Goal: Manage account settings

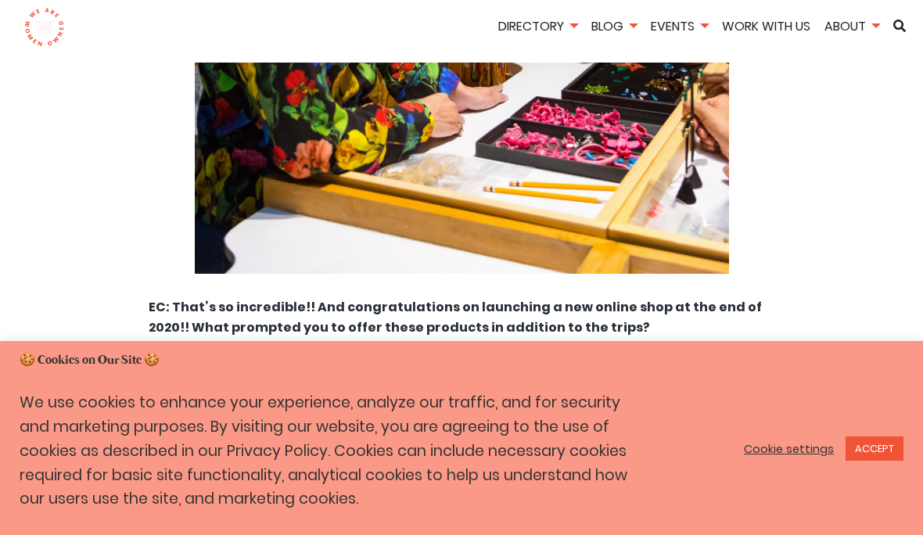
scroll to position [4608, 0]
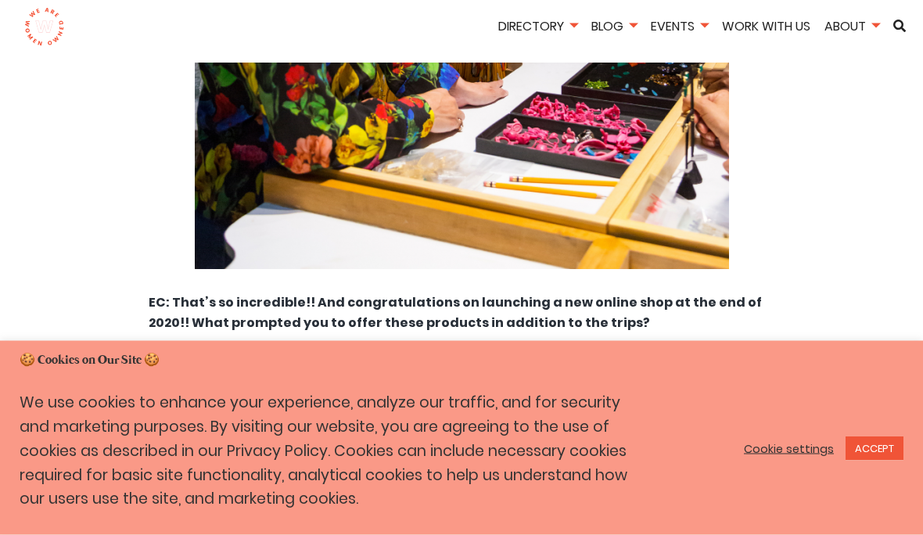
click at [769, 456] on link "Cookie settings" at bounding box center [789, 449] width 90 height 14
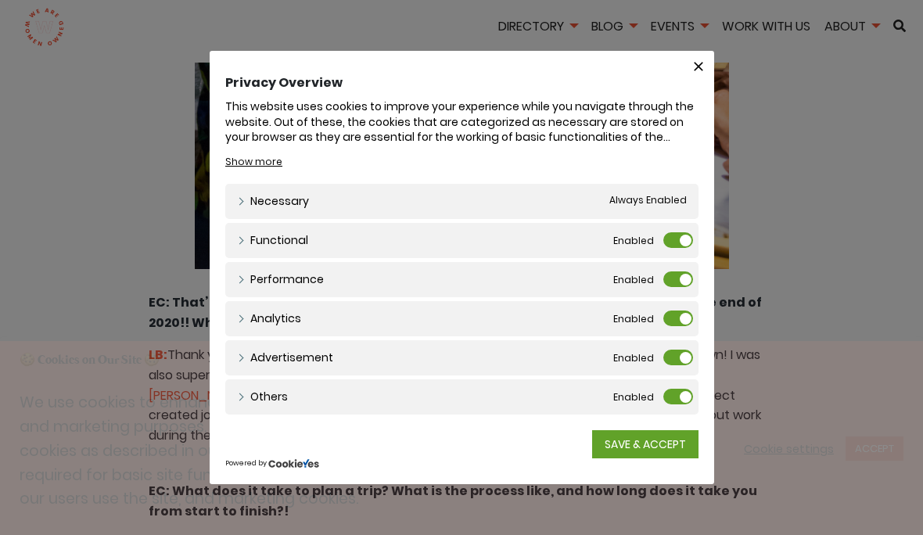
click at [680, 248] on label "Functional" at bounding box center [678, 240] width 30 height 16
click at [0, 0] on input "Functional" at bounding box center [0, 0] width 0 height 0
click at [670, 287] on label "Performance" at bounding box center [678, 279] width 30 height 16
click at [0, 0] on input "Performance" at bounding box center [0, 0] width 0 height 0
click at [673, 326] on label "Analytics" at bounding box center [678, 318] width 30 height 16
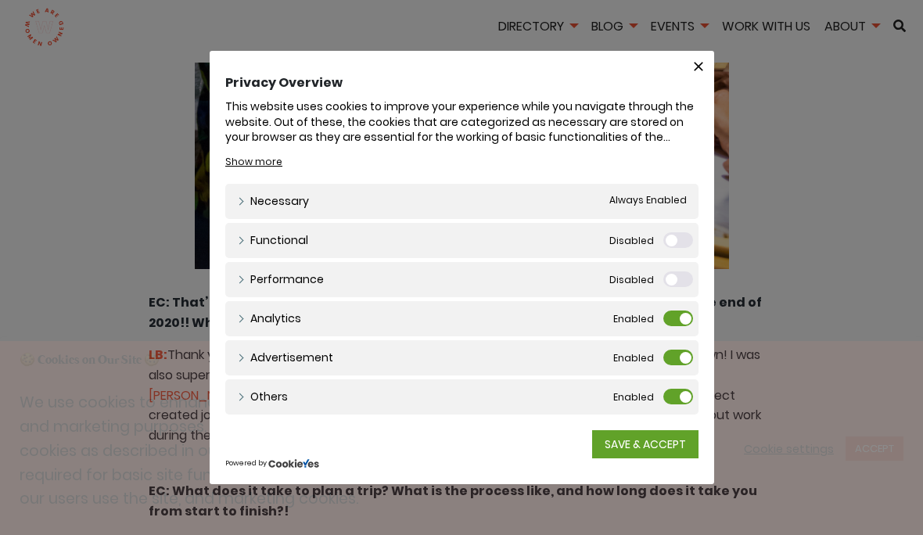
click at [0, 0] on input "Analytics" at bounding box center [0, 0] width 0 height 0
click at [670, 365] on label "Advertisement" at bounding box center [678, 358] width 30 height 16
click at [0, 0] on input "Advertisement" at bounding box center [0, 0] width 0 height 0
click at [665, 404] on label "Others" at bounding box center [678, 397] width 30 height 16
click at [0, 0] on input "Others" at bounding box center [0, 0] width 0 height 0
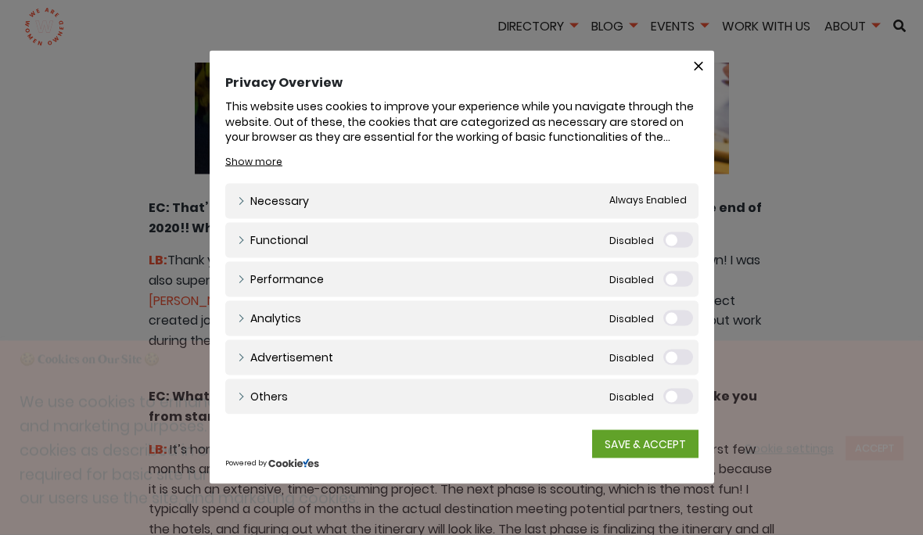
scroll to position [4704, 0]
click at [629, 458] on link "SAVE & ACCEPT" at bounding box center [645, 444] width 106 height 28
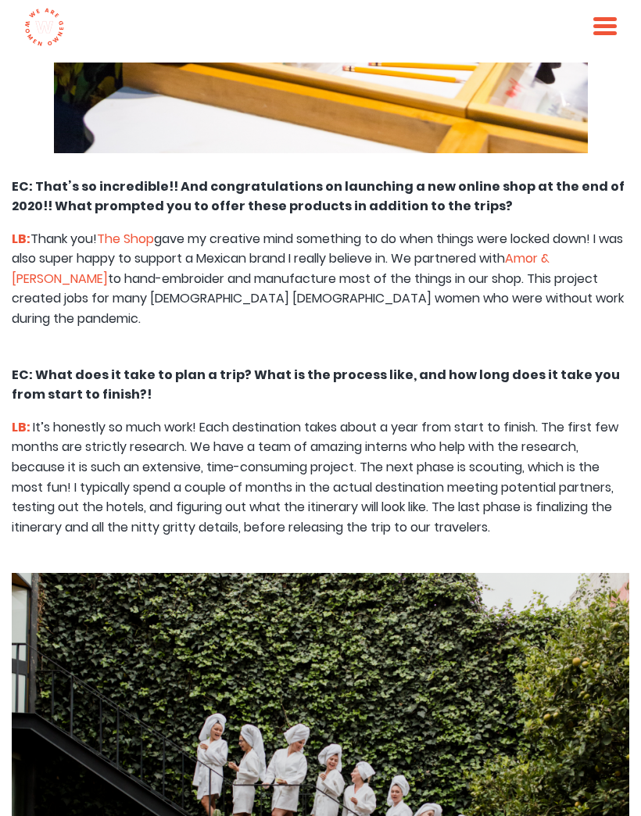
click at [5, 7] on div "Directory Home View All Products Services Non-Profits Blog All Posts Business R…" at bounding box center [320, 31] width 641 height 63
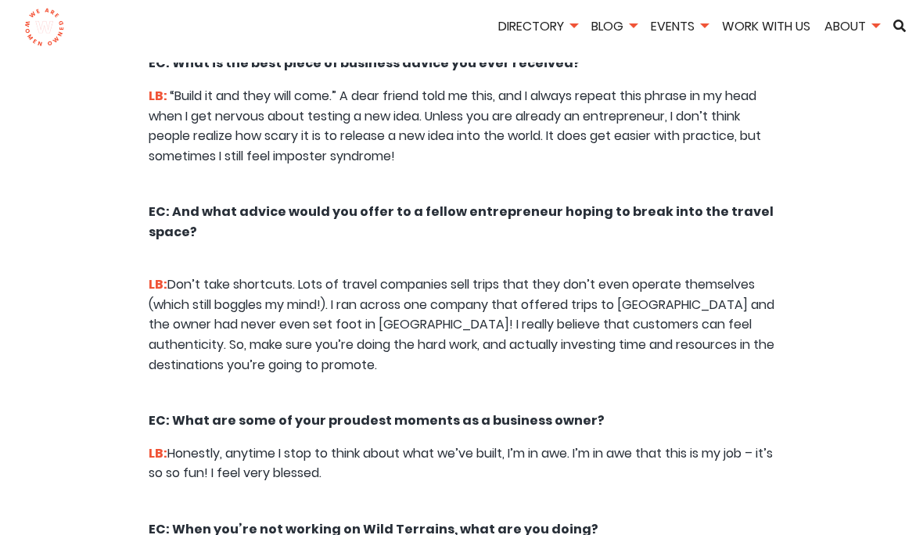
scroll to position [7242, 0]
